Goal: Answer question/provide support: Share knowledge or assist other users

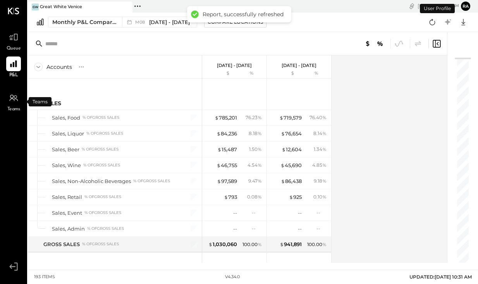
scroll to position [1891, 0]
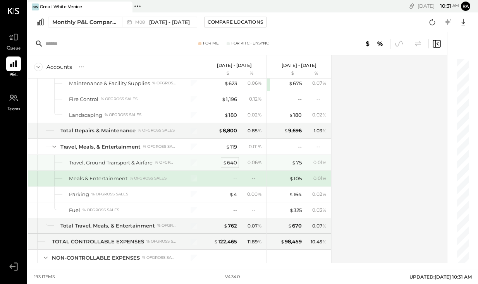
click at [232, 163] on div "$ 640" at bounding box center [230, 162] width 14 height 7
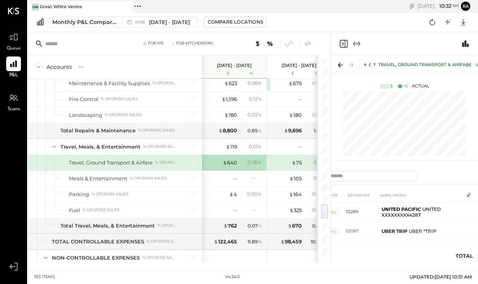
click at [356, 40] on icon "Expand panel (e)" at bounding box center [356, 43] width 9 height 9
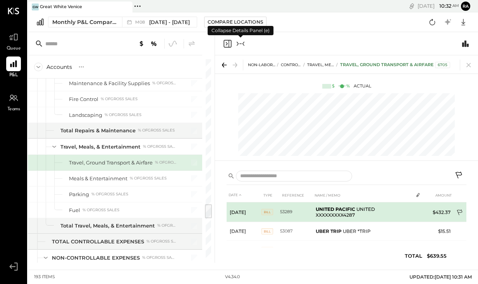
click at [459, 211] on icon at bounding box center [460, 214] width 8 height 8
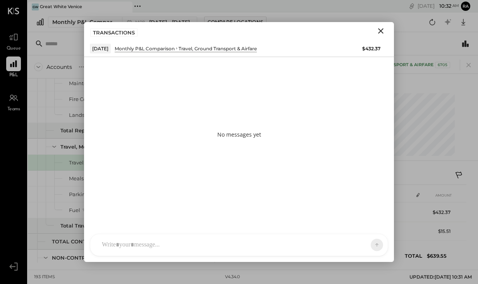
click at [308, 241] on div at bounding box center [232, 245] width 268 height 17
click at [366, 248] on icon at bounding box center [362, 245] width 8 height 8
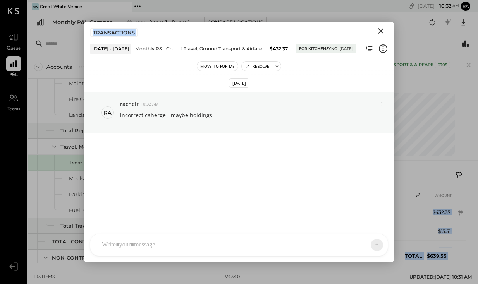
drag, startPoint x: 334, startPoint y: 37, endPoint x: 428, endPoint y: 78, distance: 102.3
click at [432, 76] on div "NON-LABOR OPERATING EXPENSES CONTROLLABLE EXPENSES Travel, Meals, & Entertainme…" at bounding box center [346, 159] width 263 height 208
click at [352, 77] on div "[DATE] ra rachelr 10:32 AM incorrect caherge - maybe holdings" at bounding box center [239, 143] width 310 height 136
click at [382, 34] on icon "Close" at bounding box center [380, 30] width 9 height 9
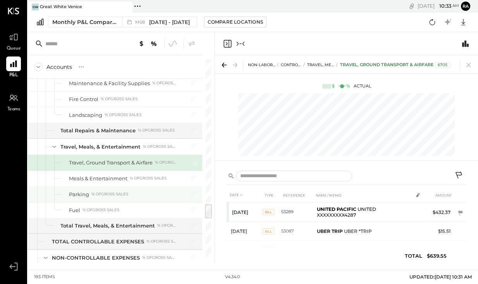
click at [139, 196] on div "Parking % of GROSS SALES" at bounding box center [122, 194] width 107 height 7
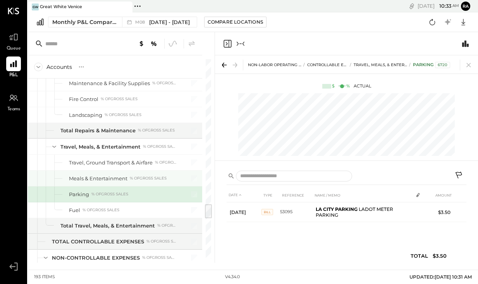
click at [136, 177] on div "% of GROSS SALES" at bounding box center [148, 178] width 37 height 5
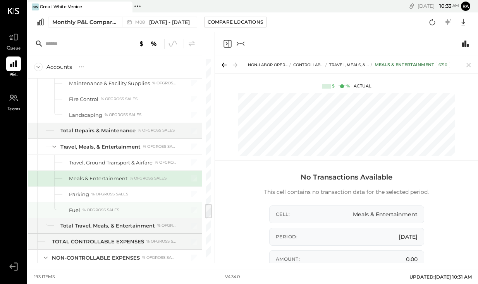
click at [82, 208] on div "% of GROSS SALES" at bounding box center [100, 210] width 37 height 5
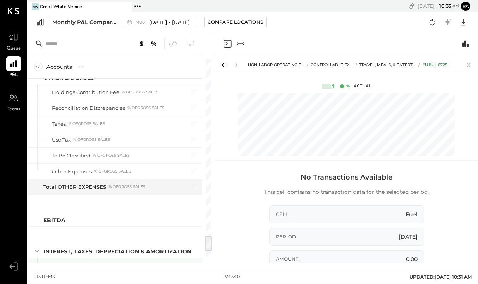
scroll to position [2312, 0]
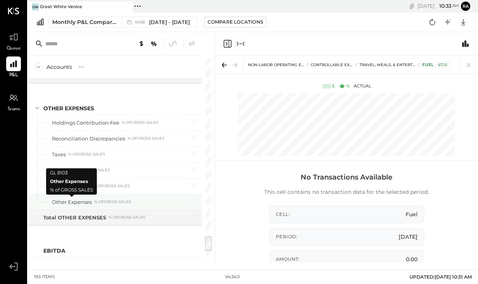
click at [76, 205] on div "Other Expenses" at bounding box center [72, 202] width 40 height 7
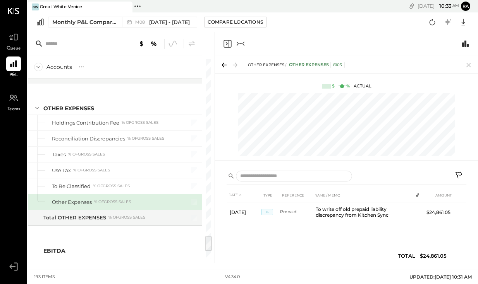
click at [239, 41] on icon "Collapse panel (e)" at bounding box center [240, 43] width 9 height 9
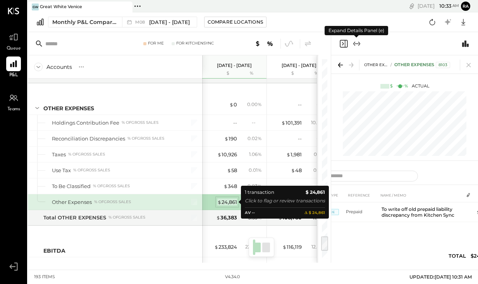
click at [234, 203] on div "$ 24,861" at bounding box center [227, 202] width 20 height 7
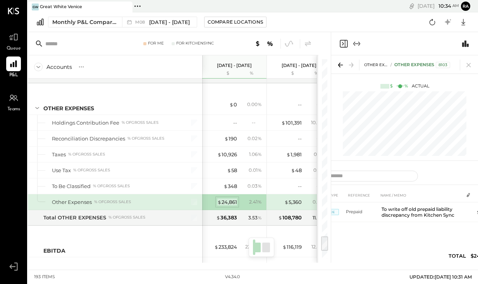
click at [229, 201] on div "$ 24,861" at bounding box center [227, 202] width 20 height 7
click at [228, 203] on div "$ 24,861" at bounding box center [227, 202] width 20 height 7
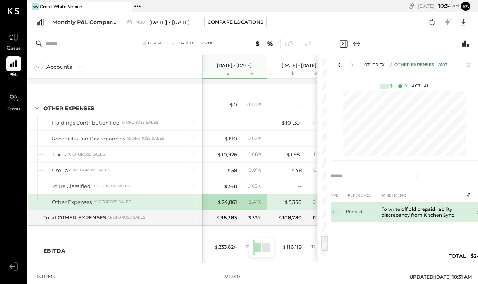
click at [383, 218] on td "To write off old prepaid liability discrepancy from Kitchen Sync" at bounding box center [420, 213] width 85 height 20
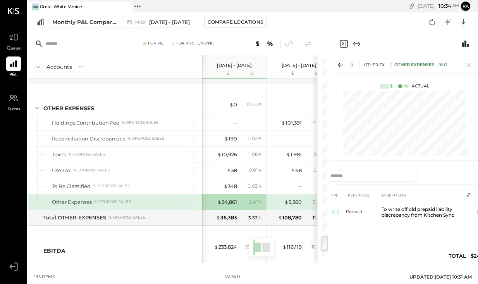
click at [359, 43] on icon "Expand panel (e)" at bounding box center [356, 43] width 9 height 9
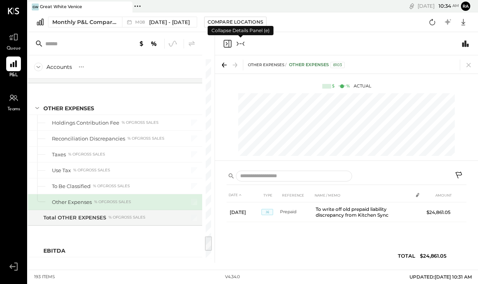
click at [238, 45] on icon "Collapse panel (e)" at bounding box center [240, 43] width 9 height 9
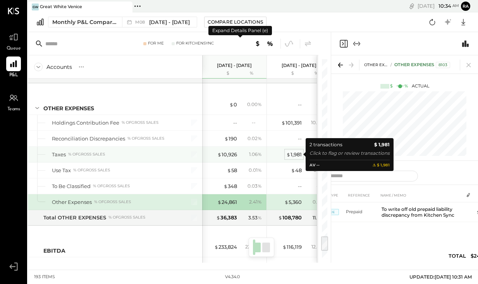
scroll to position [0, 14]
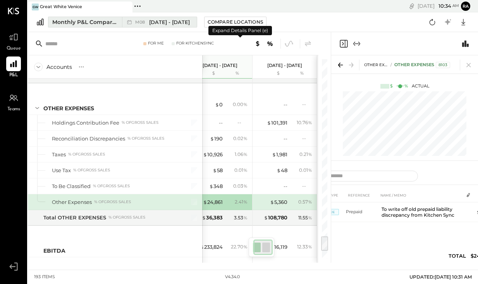
click at [163, 26] on div "M08 [DATE] - [DATE]" at bounding box center [157, 22] width 71 height 10
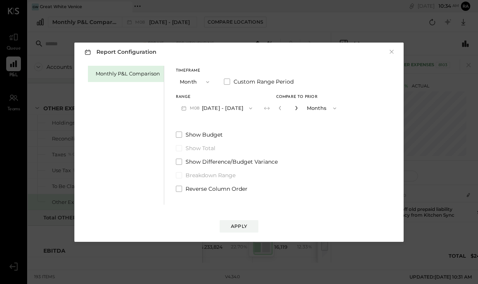
click at [295, 108] on icon "button" at bounding box center [296, 108] width 5 height 5
type input "*"
click at [245, 222] on button "Apply" at bounding box center [239, 226] width 39 height 12
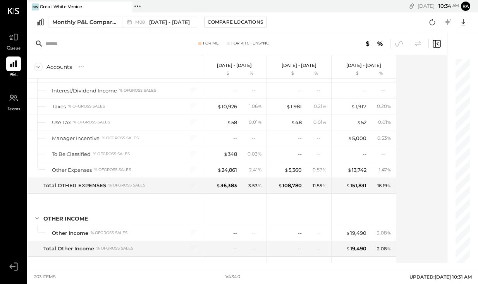
scroll to position [2455, 0]
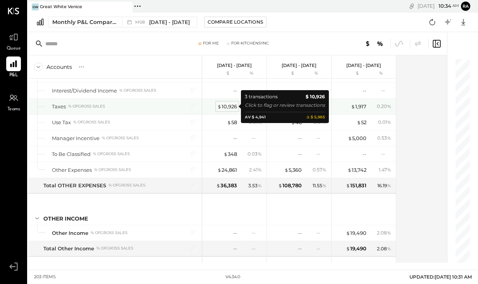
click at [227, 109] on div "$ 10,926" at bounding box center [227, 106] width 20 height 7
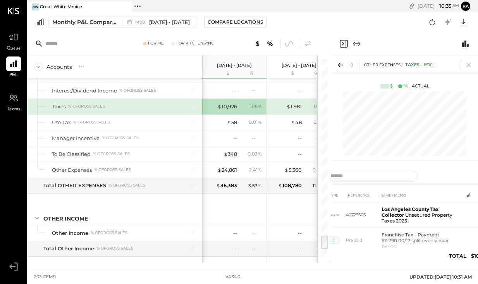
click at [356, 44] on icon "Expand panel (e)" at bounding box center [356, 43] width 9 height 9
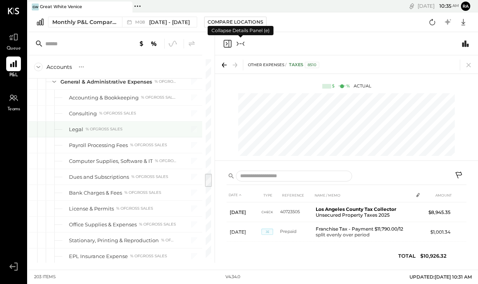
scroll to position [1724, 0]
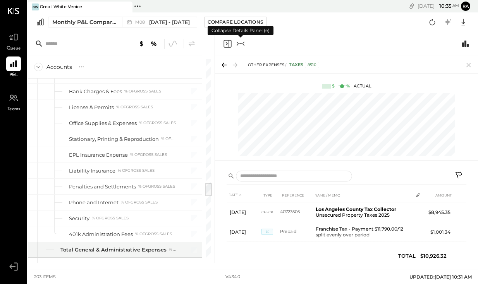
click at [460, 175] on icon at bounding box center [459, 176] width 9 height 9
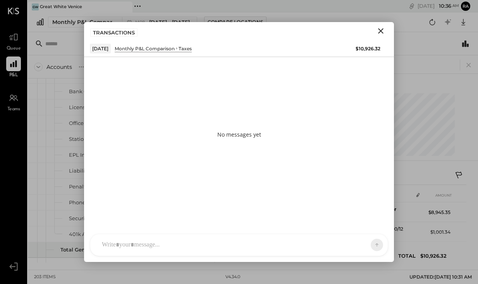
click at [287, 247] on div at bounding box center [232, 245] width 268 height 17
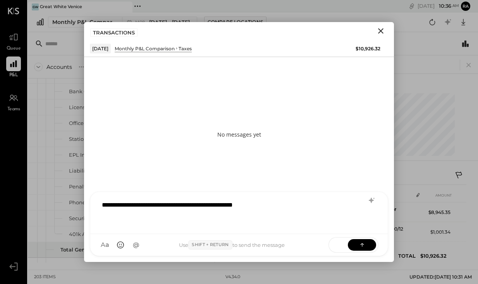
drag, startPoint x: 208, startPoint y: 189, endPoint x: 210, endPoint y: 176, distance: 13.7
click at [210, 176] on div "**********" at bounding box center [239, 159] width 310 height 205
click at [370, 245] on button at bounding box center [362, 245] width 28 height 12
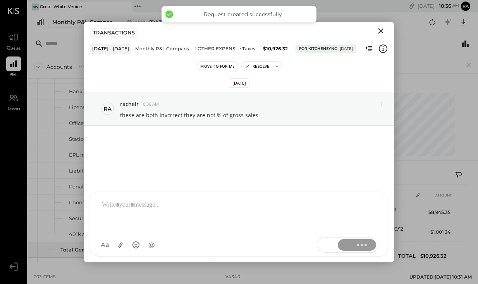
click at [256, 179] on div "[DATE] ra rachelr 10:36 AM these are both invcrrect they are not % of gross sal…" at bounding box center [239, 143] width 310 height 136
click at [130, 64] on div "Move to for me Resolve" at bounding box center [239, 66] width 310 height 10
click at [118, 132] on div "[DATE] ra rachelr 10:36 AM these are both invcrrect they are not % of gross sal…" at bounding box center [239, 143] width 310 height 136
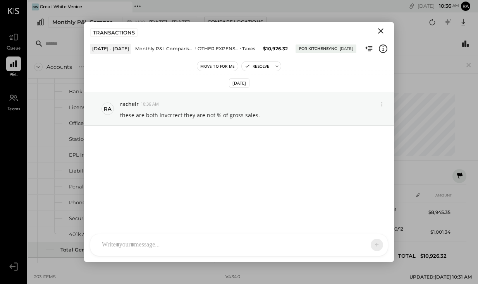
click at [382, 33] on icon "Close" at bounding box center [380, 30] width 9 height 9
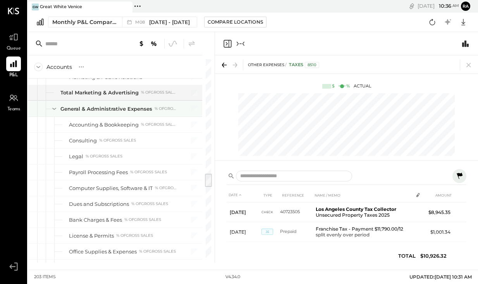
scroll to position [1596, 0]
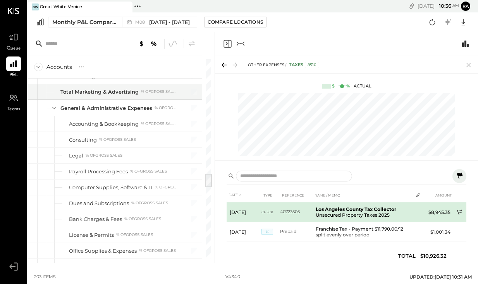
click at [460, 213] on icon at bounding box center [459, 213] width 5 height 6
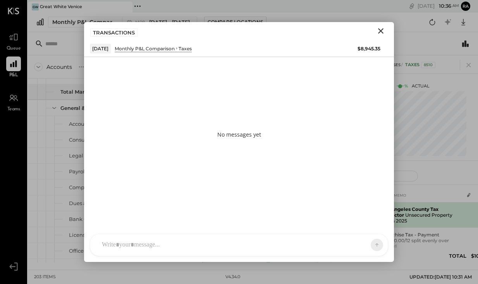
scroll to position [36, 0]
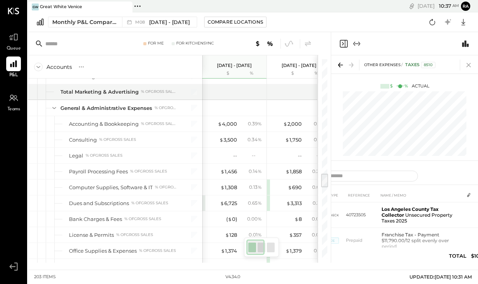
click at [467, 64] on icon at bounding box center [468, 65] width 11 height 11
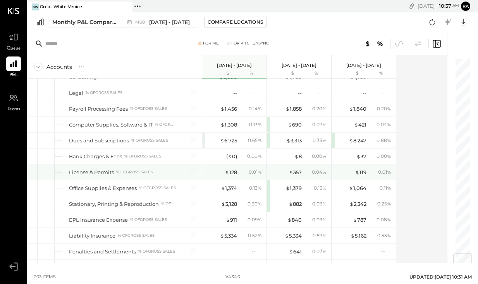
scroll to position [1657, 0]
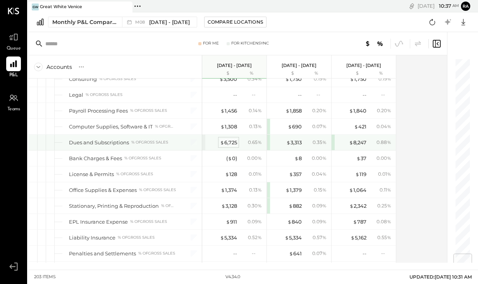
click at [223, 144] on span "$" at bounding box center [222, 142] width 4 height 6
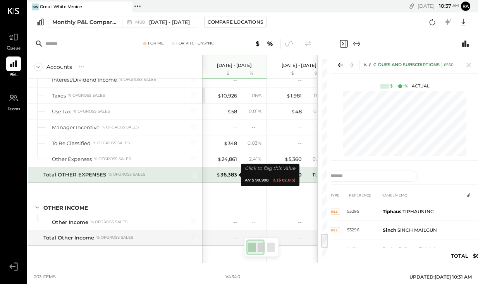
scroll to position [2433, 0]
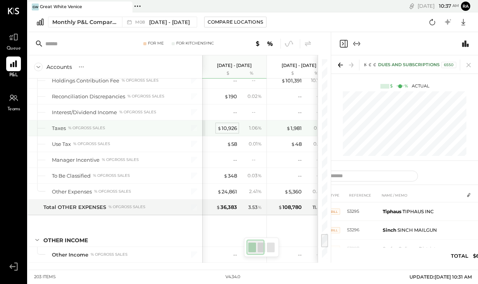
click at [232, 129] on div "$ 10,926" at bounding box center [227, 128] width 20 height 7
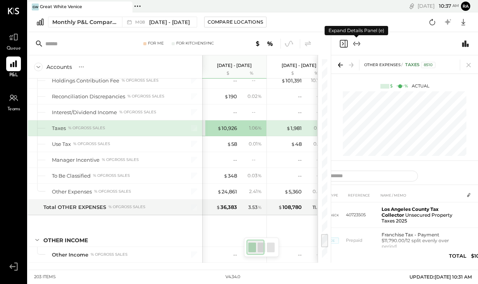
click at [358, 43] on icon "Expand panel (e)" at bounding box center [356, 43] width 9 height 9
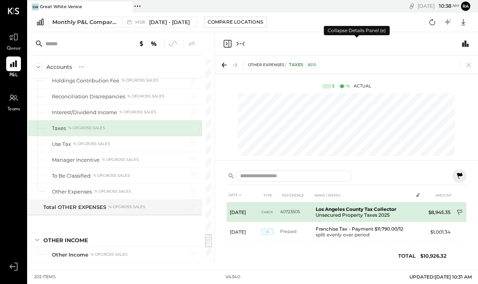
click at [459, 212] on icon at bounding box center [460, 214] width 8 height 8
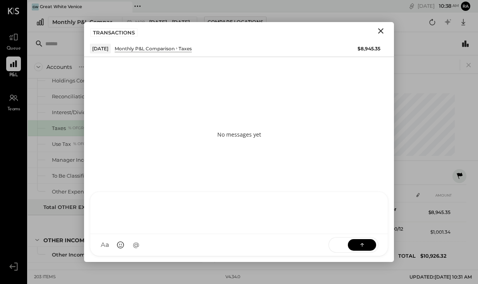
click at [335, 248] on div "R rachelr DA [PERSON_NAME] S samt CC [PERSON_NAME] S samc J jess T [PERSON_NAME…" at bounding box center [239, 224] width 298 height 65
click at [296, 207] on div "**********" at bounding box center [239, 212] width 282 height 31
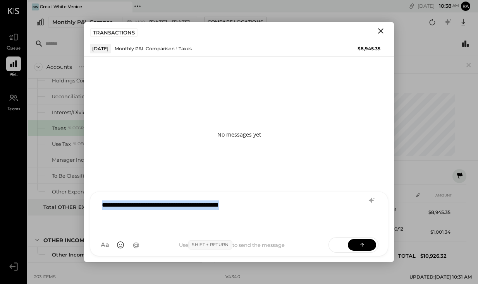
click at [296, 207] on div "**********" at bounding box center [239, 212] width 282 height 31
copy div "**********"
click at [367, 247] on button at bounding box center [362, 245] width 28 height 12
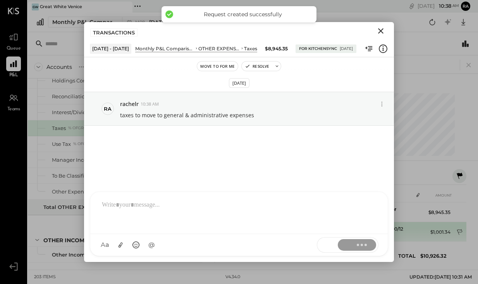
click at [458, 231] on icon at bounding box center [460, 233] width 8 height 8
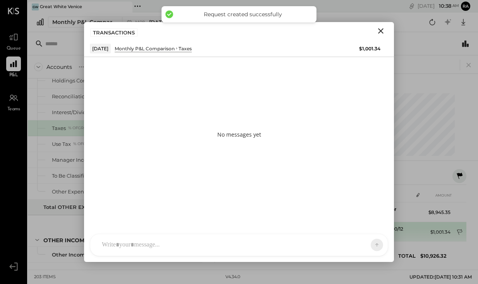
click at [458, 231] on icon at bounding box center [460, 233] width 8 height 8
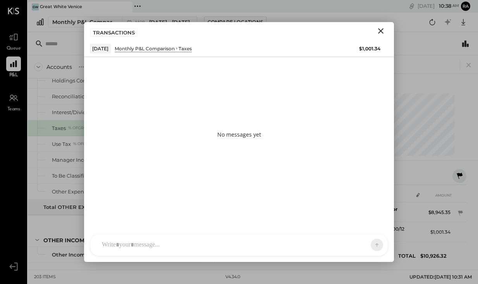
click at [381, 33] on icon "Close" at bounding box center [380, 30] width 9 height 9
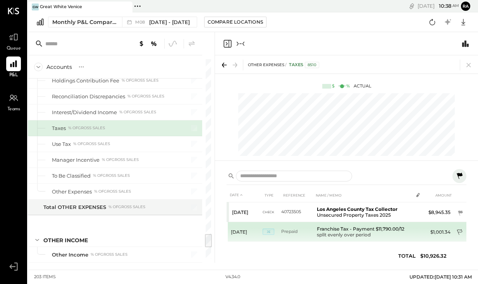
click at [459, 231] on icon at bounding box center [460, 233] width 8 height 8
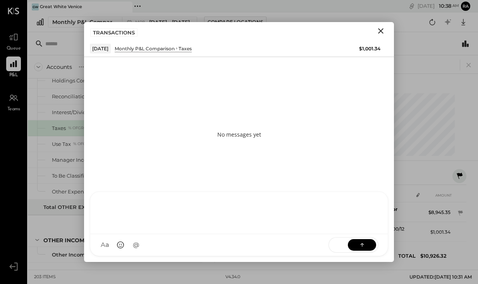
click at [321, 228] on div at bounding box center [239, 212] width 282 height 31
paste div
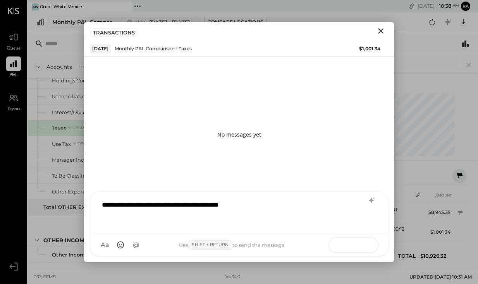
click at [365, 245] on icon at bounding box center [362, 245] width 8 height 8
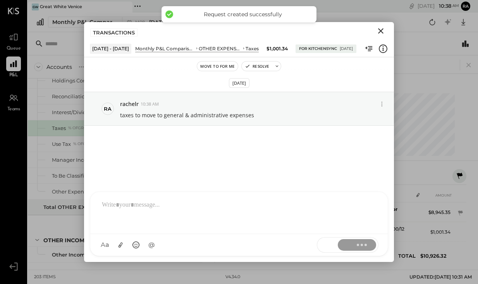
click at [378, 34] on icon "Close" at bounding box center [380, 30] width 9 height 9
